Goal: Task Accomplishment & Management: Complete application form

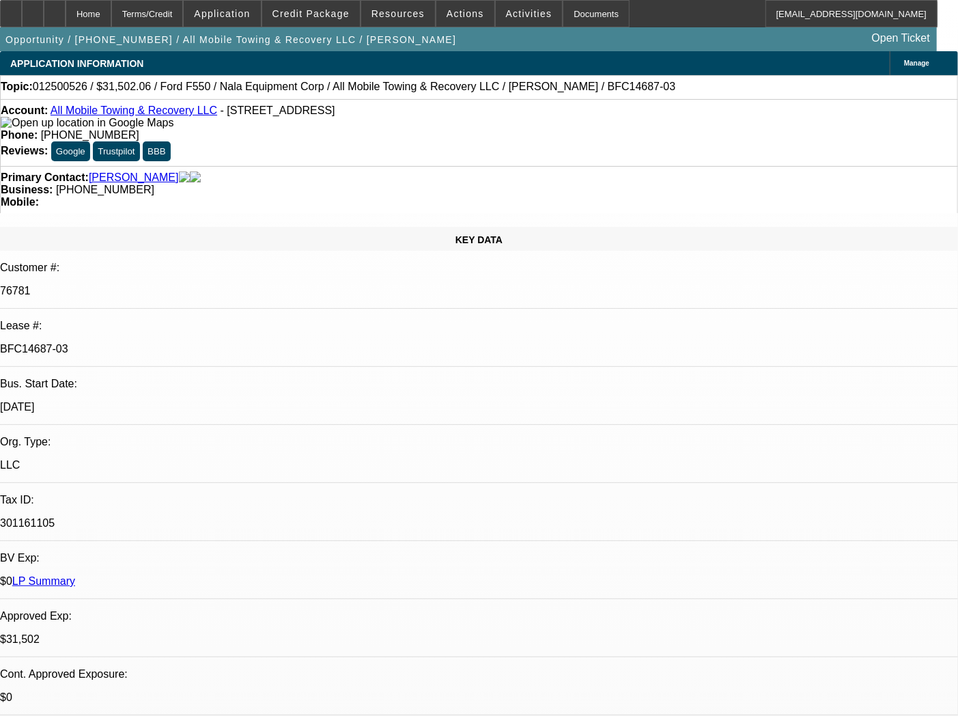
select select "0"
select select "2"
select select "0"
select select "6"
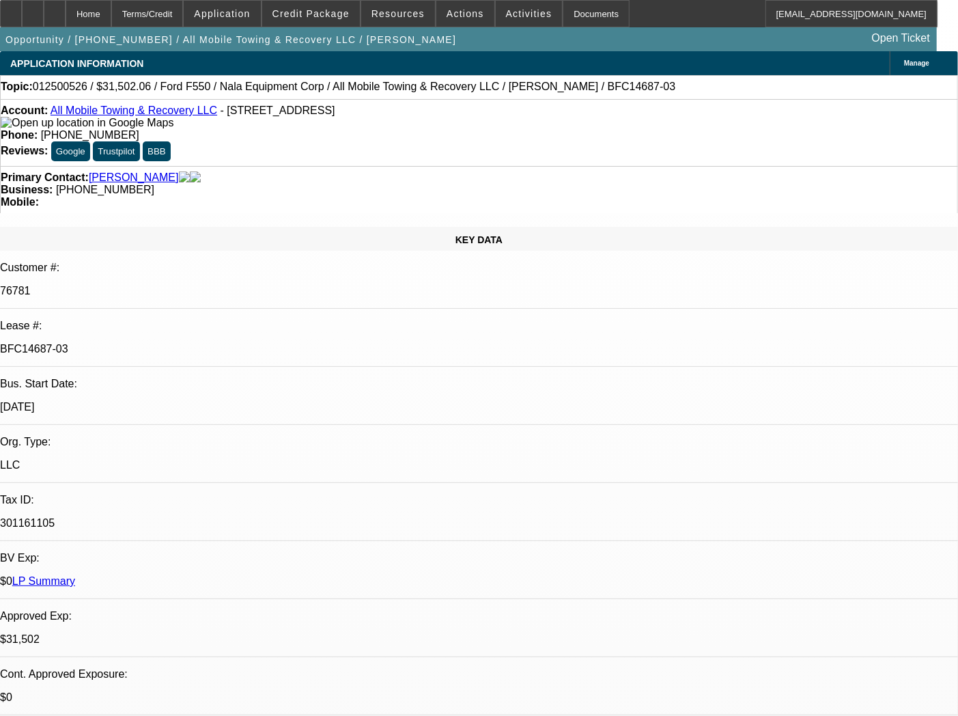
select select "0"
select select "2"
select select "0"
select select "6"
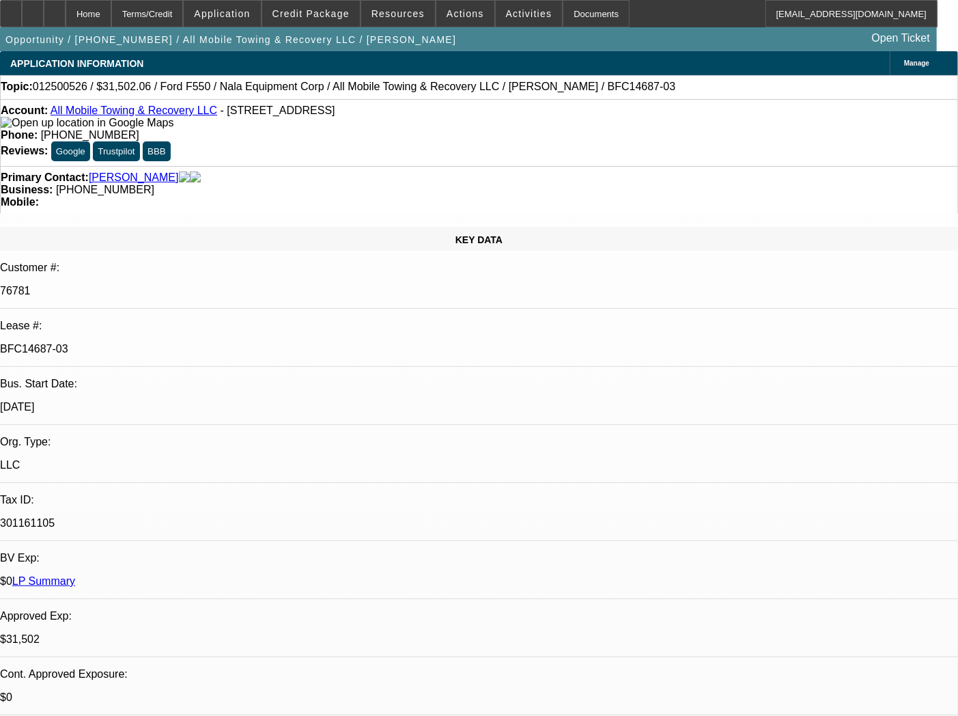
select select "0"
select select "2"
select select "0"
select select "6"
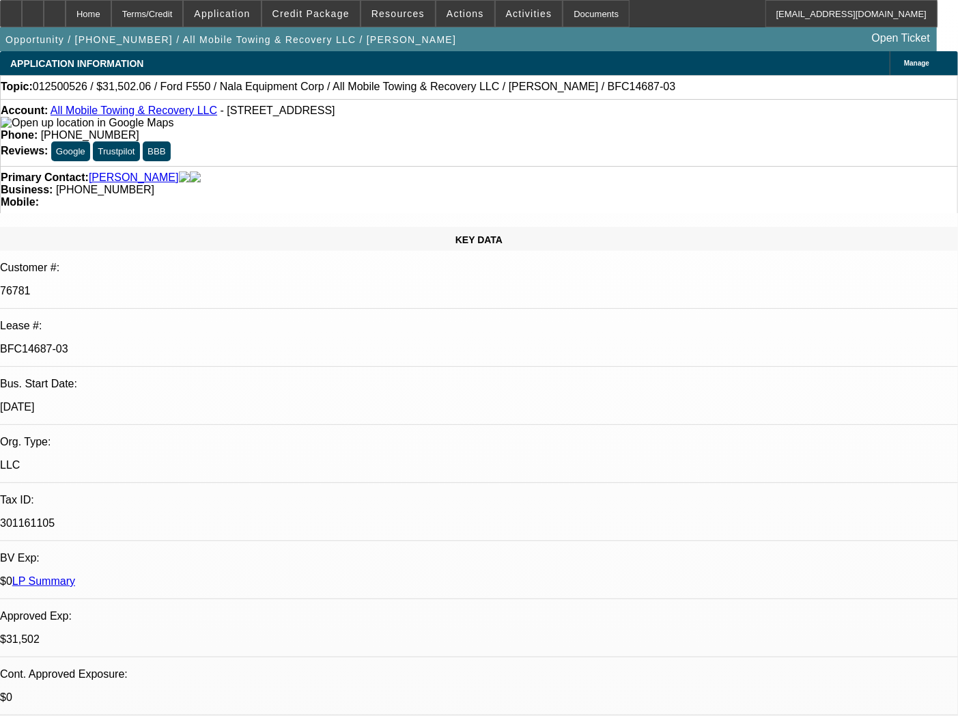
select select "0"
select select "6"
click at [569, 16] on div "Documents" at bounding box center [596, 13] width 67 height 27
